Goal: Complete application form

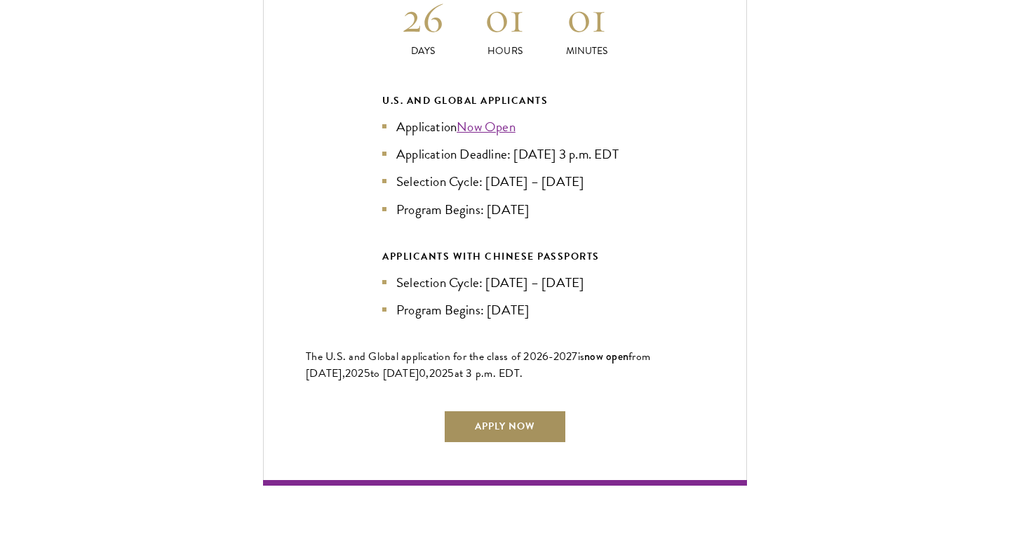
click at [539, 426] on link "Apply Now" at bounding box center [504, 427] width 123 height 34
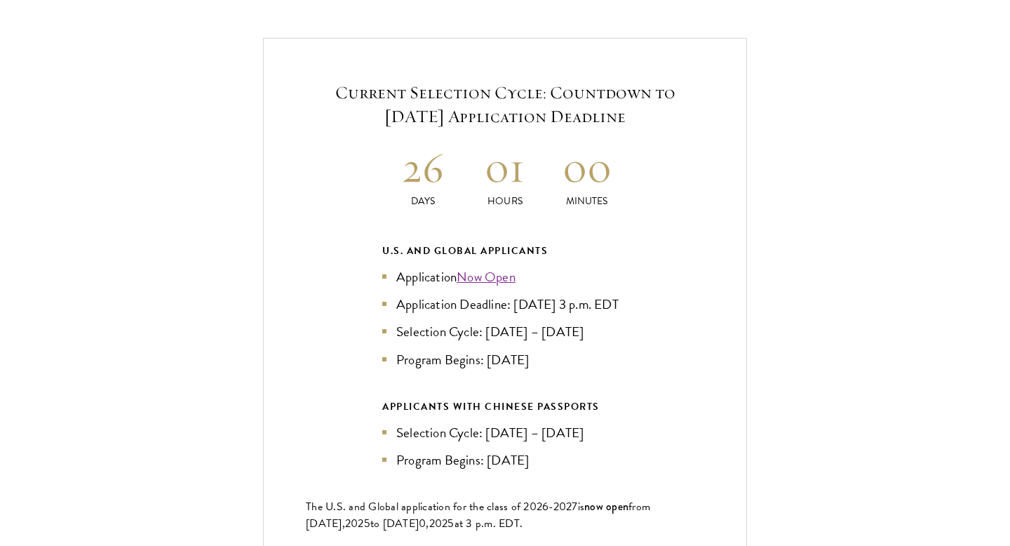
scroll to position [3019, 0]
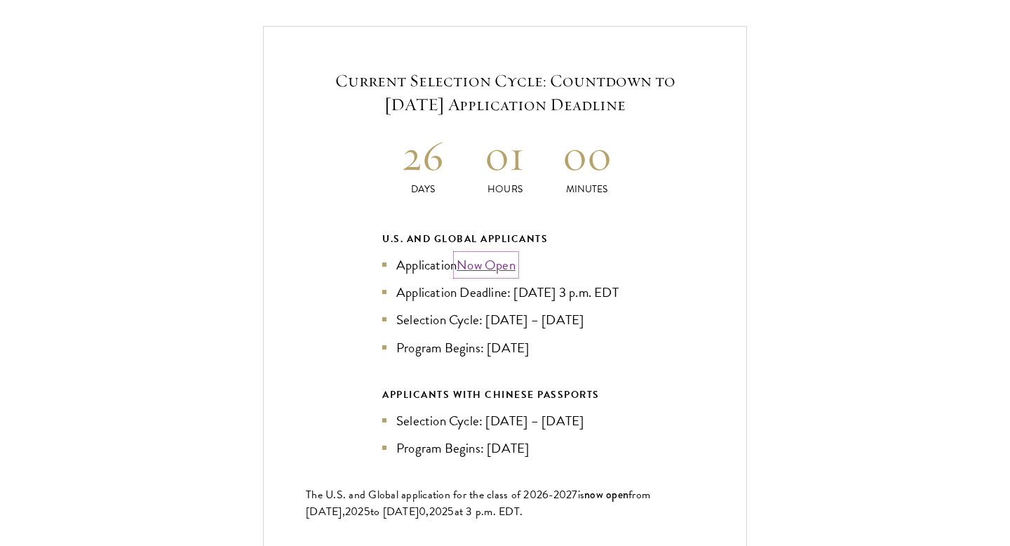
click at [501, 255] on link "Now Open" at bounding box center [486, 265] width 59 height 20
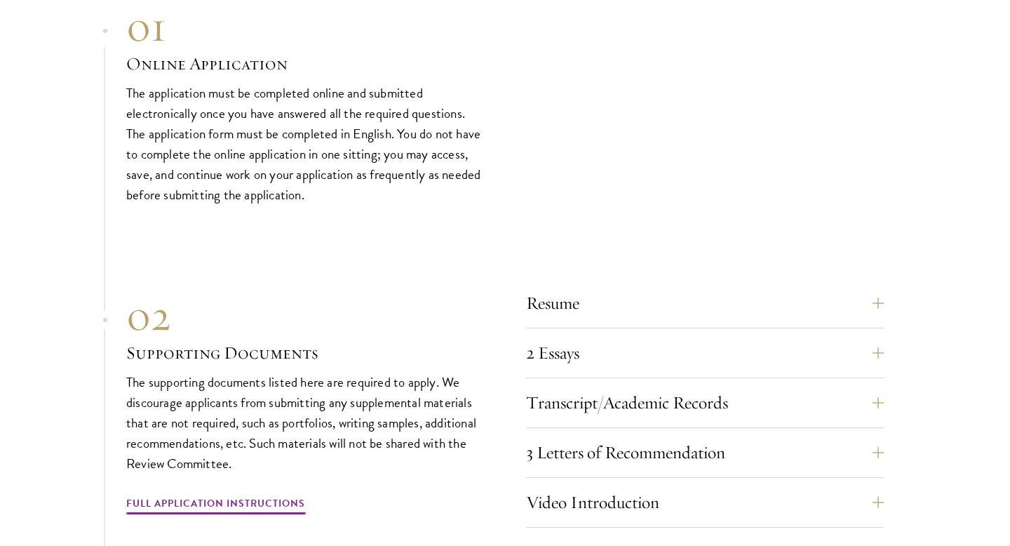
scroll to position [4651, 0]
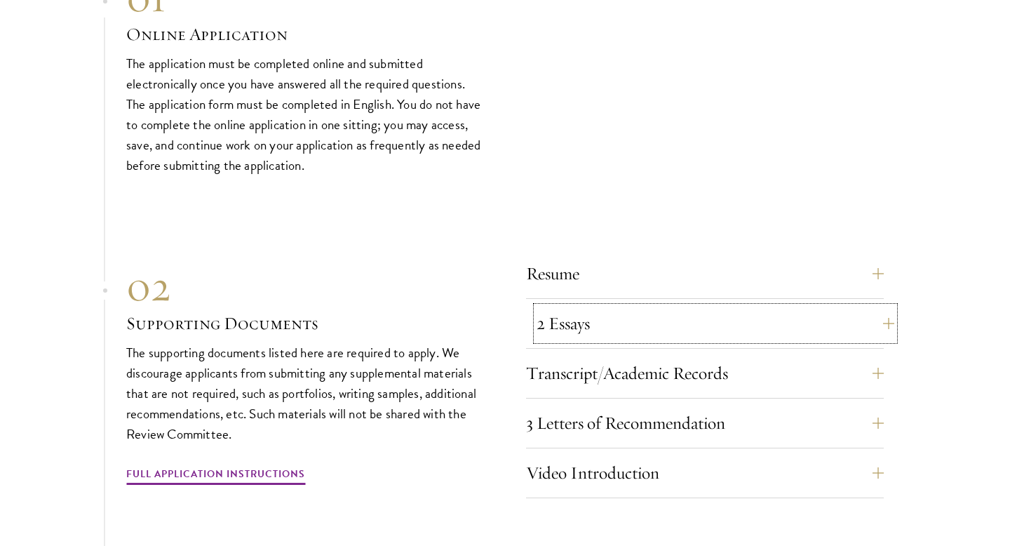
click at [661, 307] on button "2 Essays" at bounding box center [716, 324] width 358 height 34
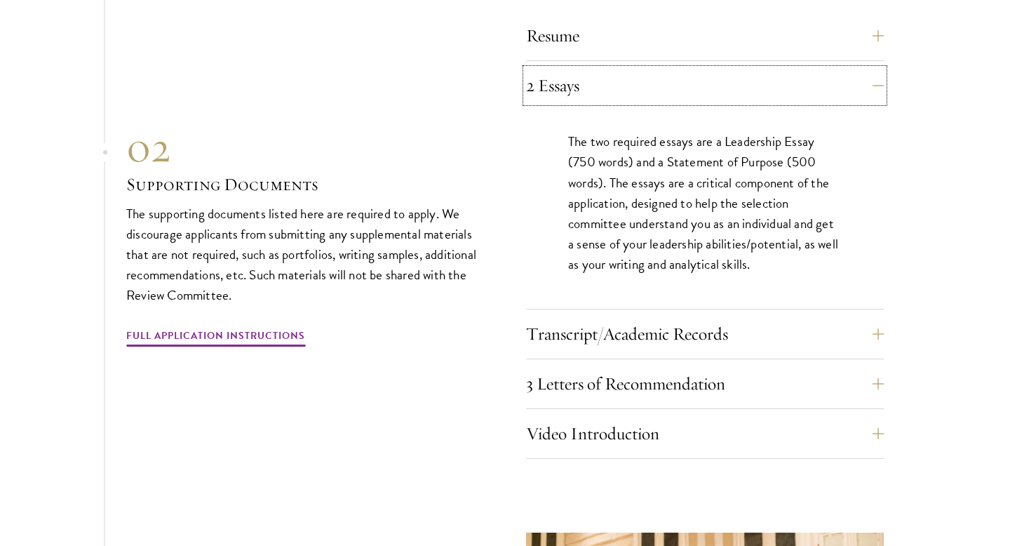
scroll to position [4889, 0]
click at [697, 383] on button "3 Letters of Recommendation" at bounding box center [716, 383] width 358 height 34
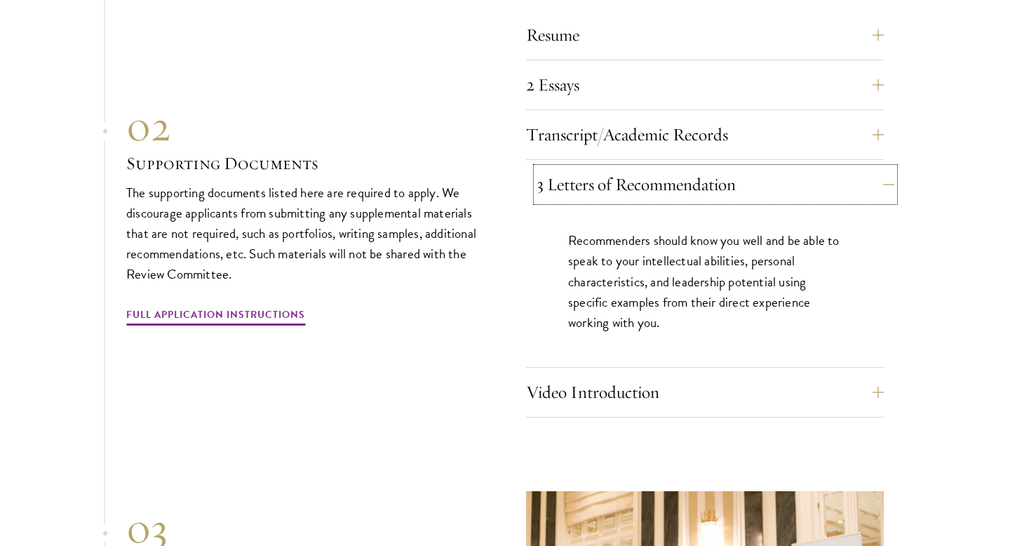
click at [674, 181] on button "3 Letters of Recommendation" at bounding box center [716, 185] width 358 height 34
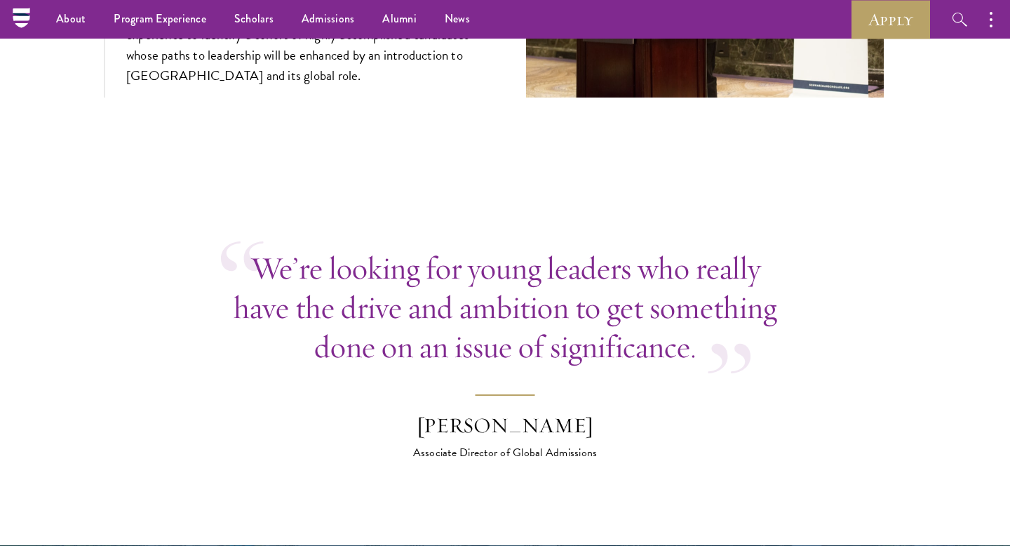
scroll to position [5379, 0]
